Goal: Complete application form

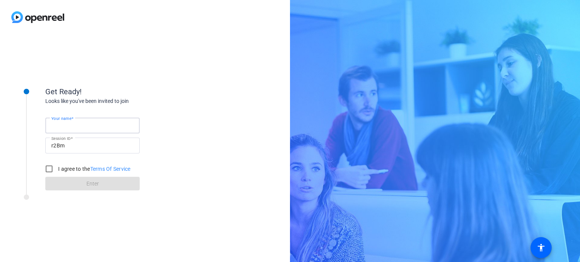
click at [83, 123] on input "Your name" at bounding box center [92, 125] width 82 height 9
type input "Anup"
click at [49, 169] on input "I agree to the Terms Of Service" at bounding box center [49, 169] width 15 height 15
checkbox input "true"
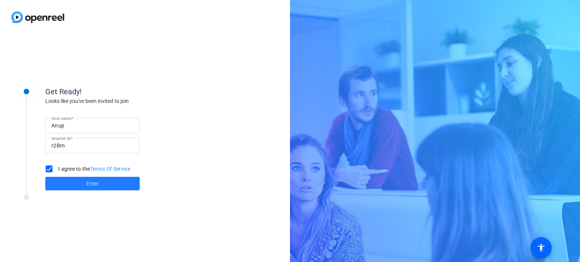
click at [68, 182] on span at bounding box center [92, 184] width 94 height 18
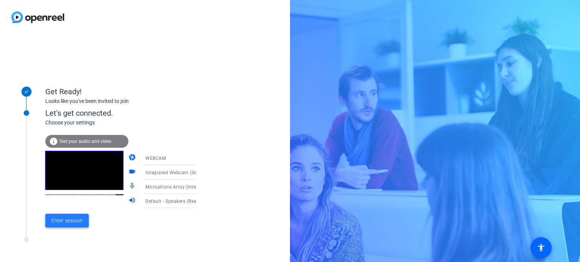
click at [83, 222] on span at bounding box center [66, 221] width 43 height 18
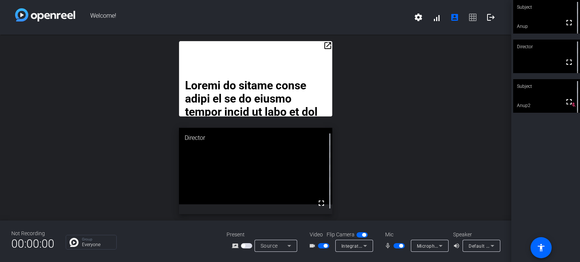
click at [328, 46] on mat-icon "open_in_new" at bounding box center [327, 45] width 9 height 9
